Goal: Find specific page/section: Find specific page/section

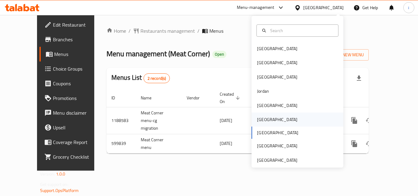
click at [262, 122] on div "[GEOGRAPHIC_DATA]" at bounding box center [277, 119] width 40 height 7
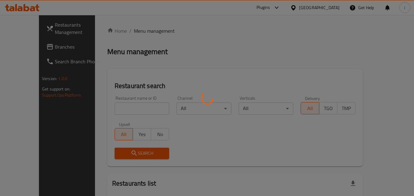
click at [29, 47] on div at bounding box center [207, 98] width 414 height 196
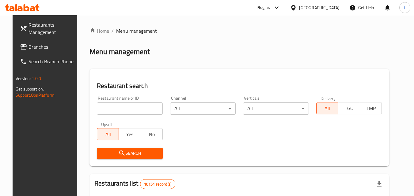
click at [29, 47] on div at bounding box center [207, 98] width 414 height 196
click at [29, 47] on span "Branches" at bounding box center [52, 46] width 48 height 7
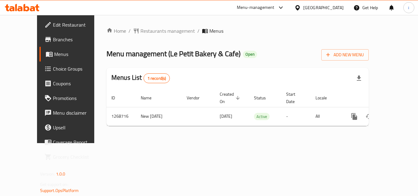
click at [29, 11] on icon at bounding box center [22, 7] width 35 height 7
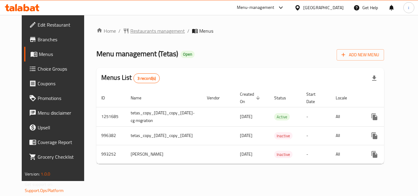
click at [141, 33] on span "Restaurants management" at bounding box center [157, 30] width 55 height 7
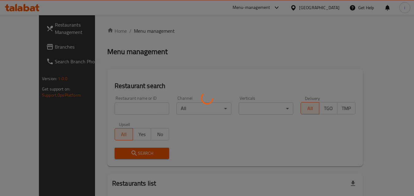
click at [118, 111] on div at bounding box center [207, 98] width 414 height 196
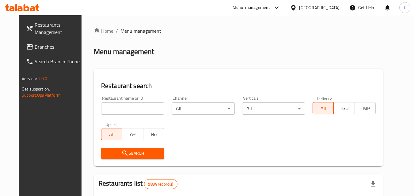
click at [119, 109] on input "search" at bounding box center [132, 109] width 63 height 12
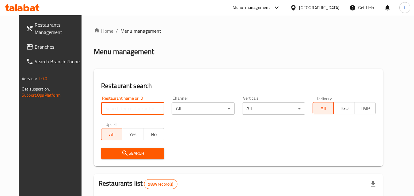
paste input "660196"
type input "660196"
click button "Search" at bounding box center [132, 153] width 63 height 11
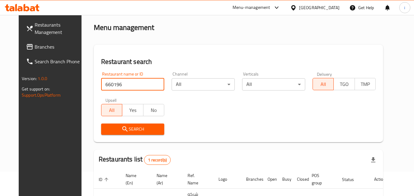
scroll to position [72, 0]
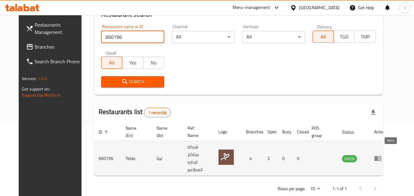
click at [381, 156] on icon "enhanced table" at bounding box center [377, 158] width 7 height 5
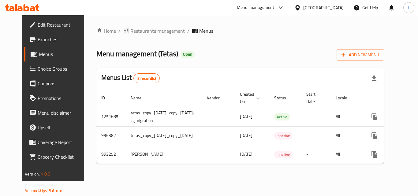
click at [337, 6] on div "Kuwait" at bounding box center [323, 7] width 40 height 7
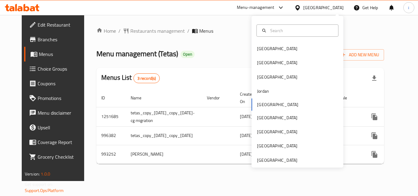
click at [275, 8] on div "Menu-management" at bounding box center [256, 7] width 38 height 7
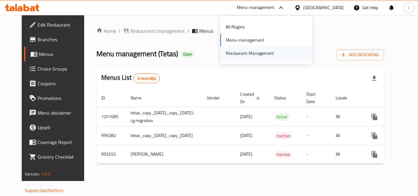
click at [268, 50] on div "Restaurant-Management" at bounding box center [250, 53] width 48 height 7
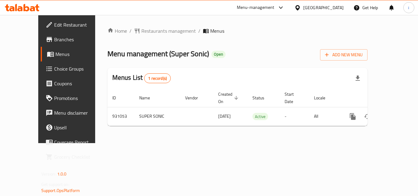
click at [333, 9] on div "[GEOGRAPHIC_DATA]" at bounding box center [323, 7] width 40 height 7
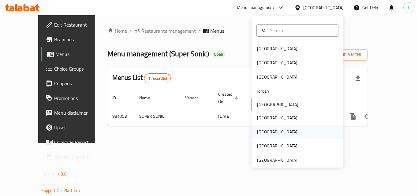
click at [266, 132] on div "[GEOGRAPHIC_DATA]" at bounding box center [277, 132] width 50 height 14
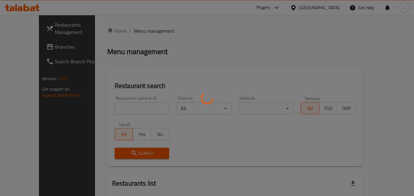
click at [123, 107] on div at bounding box center [207, 98] width 414 height 196
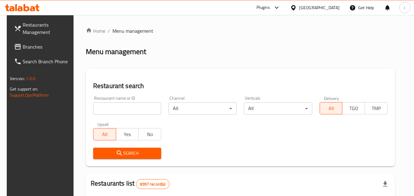
click at [123, 107] on input "search" at bounding box center [127, 109] width 68 height 12
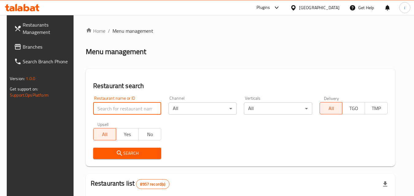
paste input "731576"
type input "731576"
click at [30, 43] on span "Branches" at bounding box center [47, 46] width 48 height 7
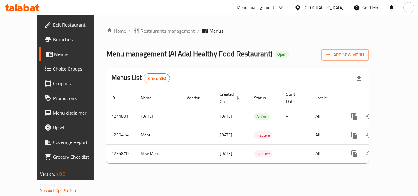
click at [141, 32] on span "Restaurants management" at bounding box center [168, 30] width 55 height 7
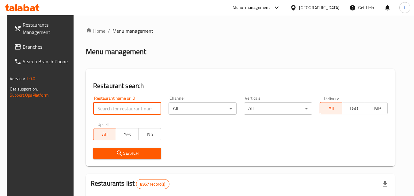
click at [128, 110] on input "search" at bounding box center [127, 109] width 68 height 12
paste input "678489"
type input "678489"
click button "Search" at bounding box center [127, 153] width 68 height 11
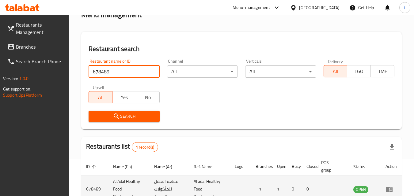
scroll to position [77, 0]
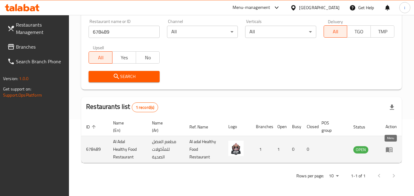
click at [393, 152] on link "enhanced table" at bounding box center [390, 149] width 11 height 7
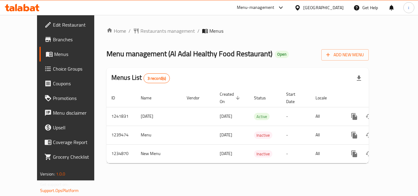
click at [335, 9] on div "[GEOGRAPHIC_DATA]" at bounding box center [323, 7] width 40 height 7
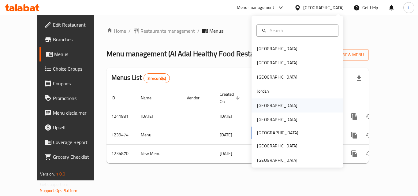
click at [266, 105] on div "[GEOGRAPHIC_DATA]" at bounding box center [277, 106] width 50 height 14
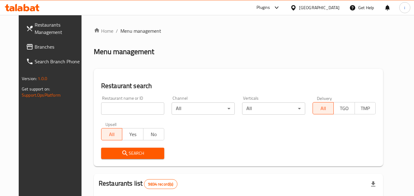
click at [35, 49] on span "Branches" at bounding box center [59, 46] width 48 height 7
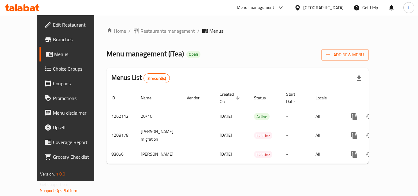
click at [141, 31] on span "Restaurants management" at bounding box center [168, 30] width 55 height 7
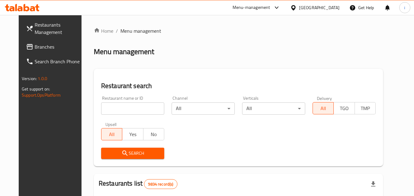
click at [123, 109] on input "search" at bounding box center [132, 109] width 63 height 12
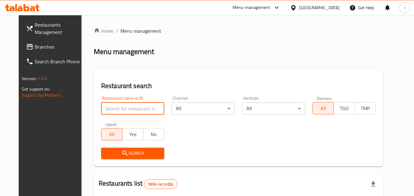
paste input "600614"
type input "600614"
click button "Search" at bounding box center [132, 153] width 63 height 11
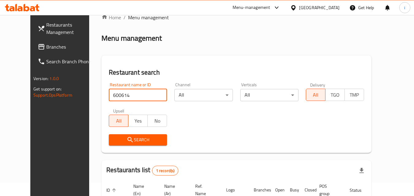
scroll to position [72, 0]
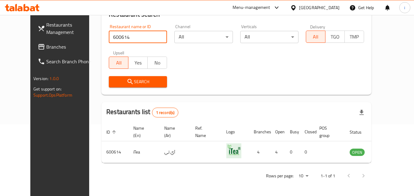
click at [332, 7] on div "[GEOGRAPHIC_DATA]" at bounding box center [319, 7] width 40 height 7
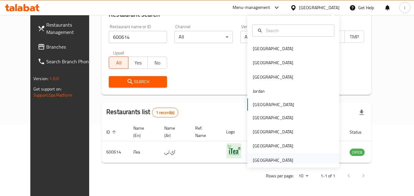
click at [268, 157] on div "[GEOGRAPHIC_DATA]" at bounding box center [273, 160] width 40 height 7
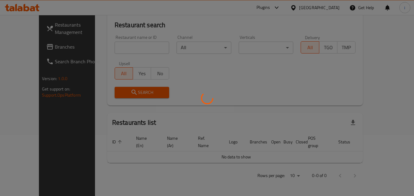
scroll to position [54, 0]
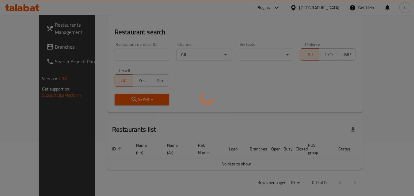
click at [32, 46] on div at bounding box center [207, 98] width 414 height 196
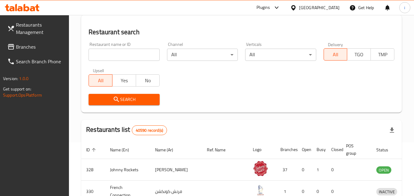
scroll to position [72, 0]
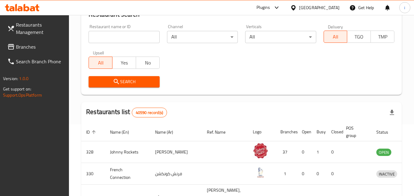
click at [32, 46] on span "Branches" at bounding box center [40, 46] width 48 height 7
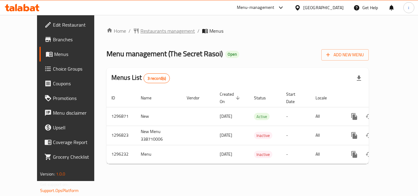
click at [141, 33] on span "Restaurants management" at bounding box center [168, 30] width 55 height 7
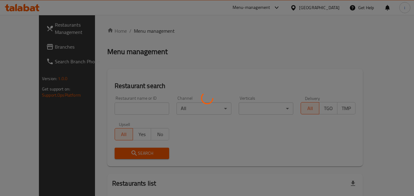
click at [123, 110] on div at bounding box center [207, 98] width 414 height 196
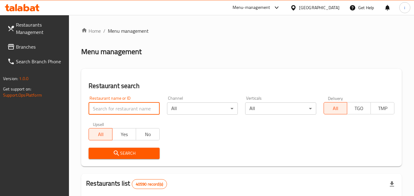
click at [123, 110] on input "search" at bounding box center [124, 109] width 71 height 12
paste input "699944"
type input "699944"
click button "Search" at bounding box center [124, 153] width 71 height 11
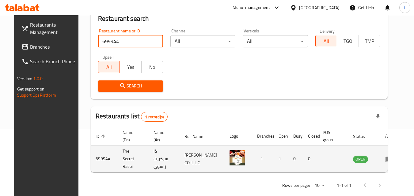
scroll to position [72, 0]
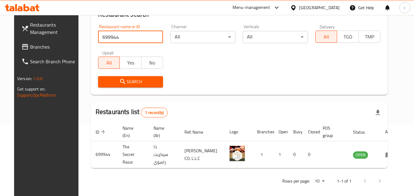
click at [317, 7] on div "[GEOGRAPHIC_DATA]" at bounding box center [319, 7] width 40 height 7
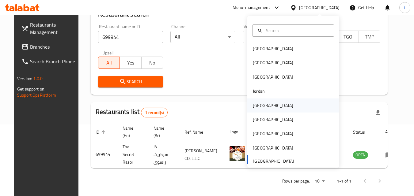
click at [259, 107] on div "[GEOGRAPHIC_DATA]" at bounding box center [273, 105] width 40 height 7
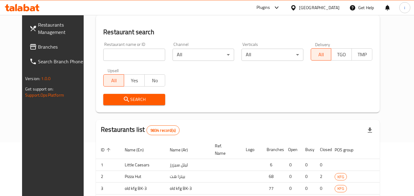
scroll to position [72, 0]
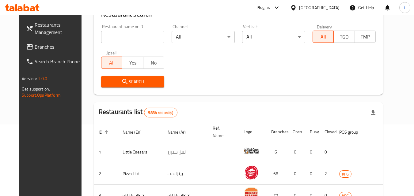
click at [51, 46] on span "Branches" at bounding box center [59, 46] width 48 height 7
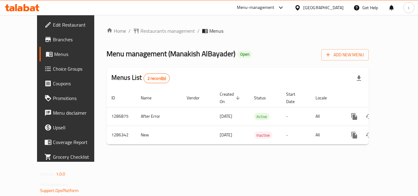
click at [334, 5] on div "[GEOGRAPHIC_DATA]" at bounding box center [323, 7] width 40 height 7
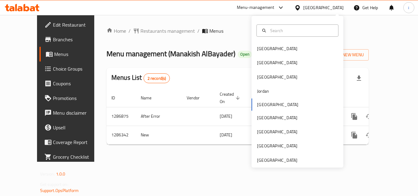
click at [275, 7] on div "Menu-management" at bounding box center [256, 7] width 38 height 7
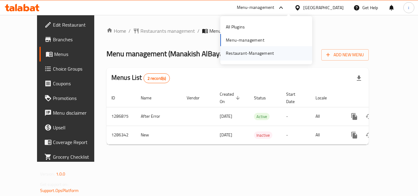
click at [271, 51] on div "Restaurant-Management" at bounding box center [250, 53] width 48 height 7
